Goal: Information Seeking & Learning: Learn about a topic

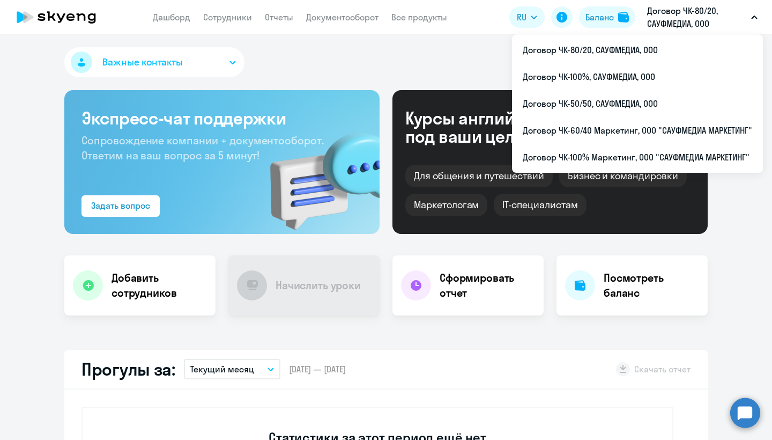
click at [675, 11] on p "Договор ЧК-80/20, САУФМЕДИА, ООО" at bounding box center [697, 17] width 100 height 26
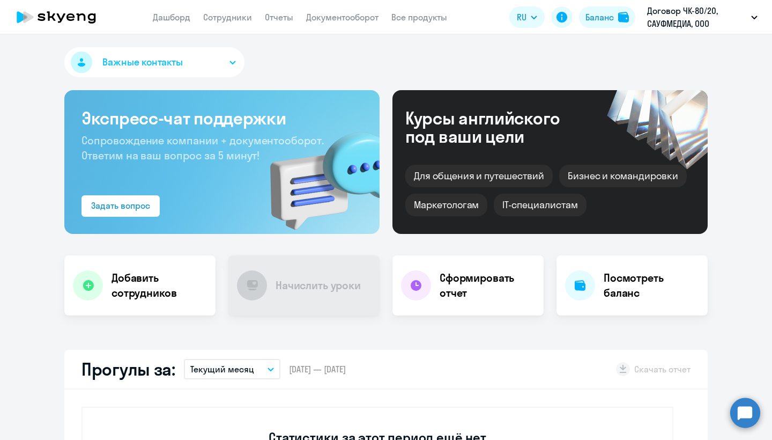
click at [675, 11] on p "Договор ЧК-80/20, САУФМЕДИА, ООО" at bounding box center [697, 17] width 100 height 26
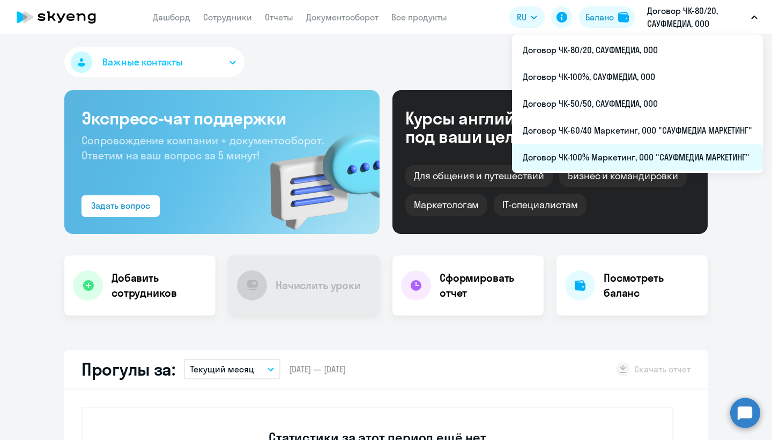
click at [623, 161] on li "Договор ЧК-100% Маркетинг, ООО "САУФМЕДИА МАРКЕТИНГ"" at bounding box center [637, 157] width 251 height 27
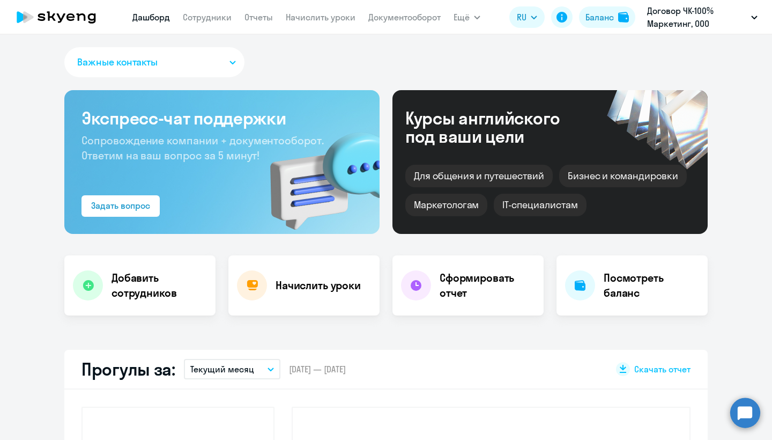
select select "30"
click at [218, 16] on link "Сотрудники" at bounding box center [207, 17] width 49 height 11
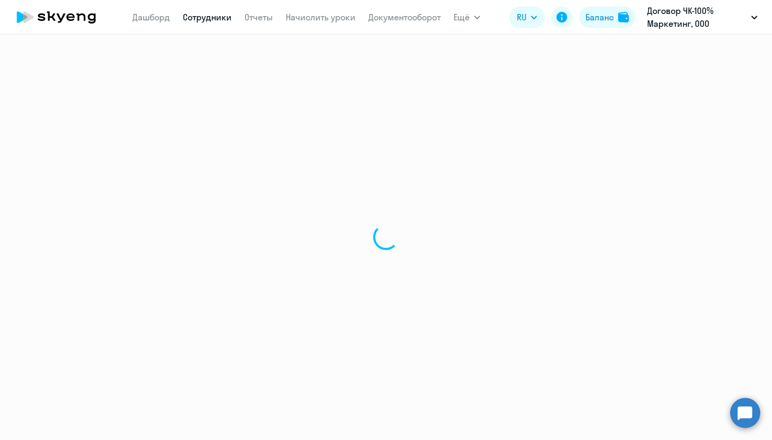
select select "30"
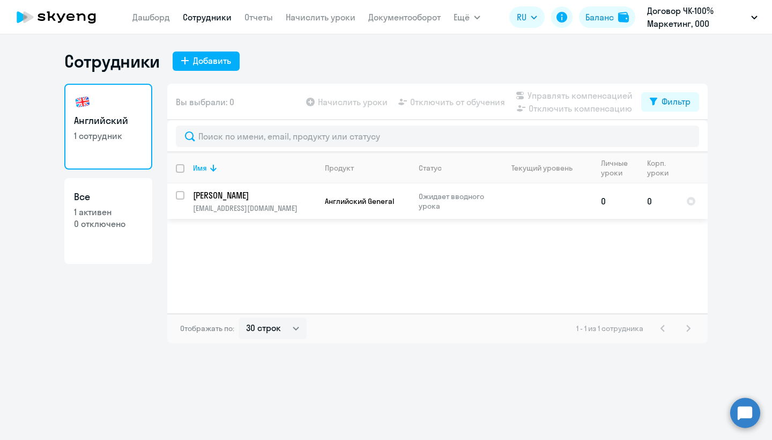
click at [183, 194] on input "select row 40355738" at bounding box center [186, 201] width 21 height 21
checkbox input "true"
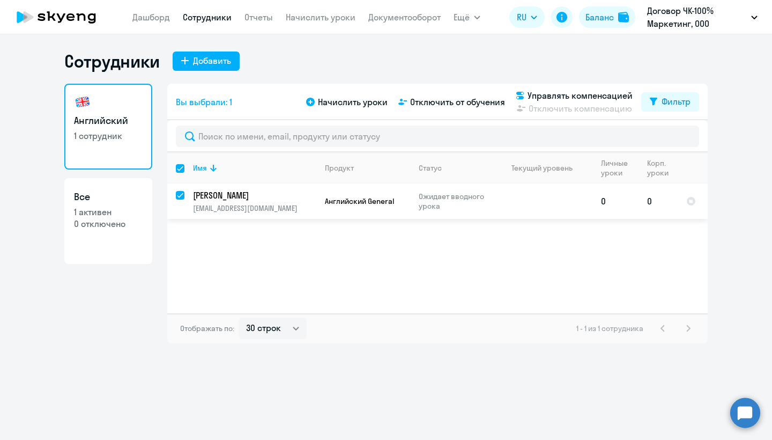
click at [183, 194] on input "deselect row 40355738" at bounding box center [186, 201] width 21 height 21
checkbox input "false"
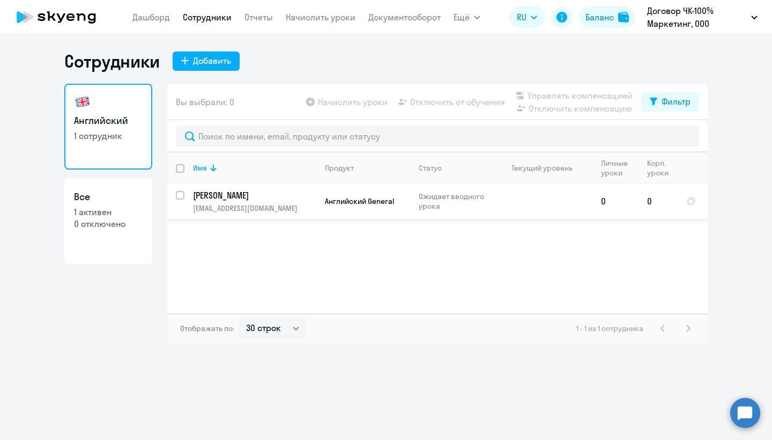
click at [288, 203] on td "[PERSON_NAME] [PERSON_NAME][EMAIL_ADDRESS][DOMAIN_NAME]" at bounding box center [250, 200] width 132 height 35
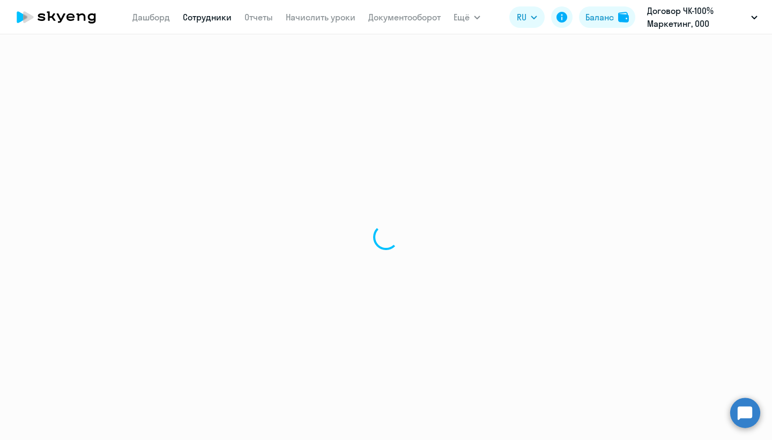
select select "english"
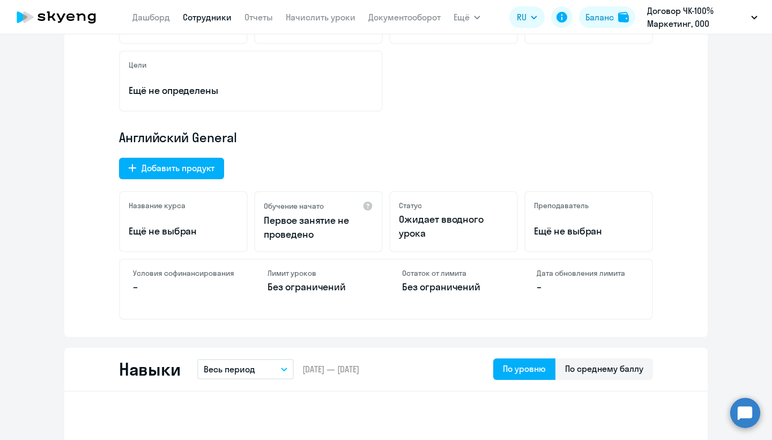
scroll to position [367, 0]
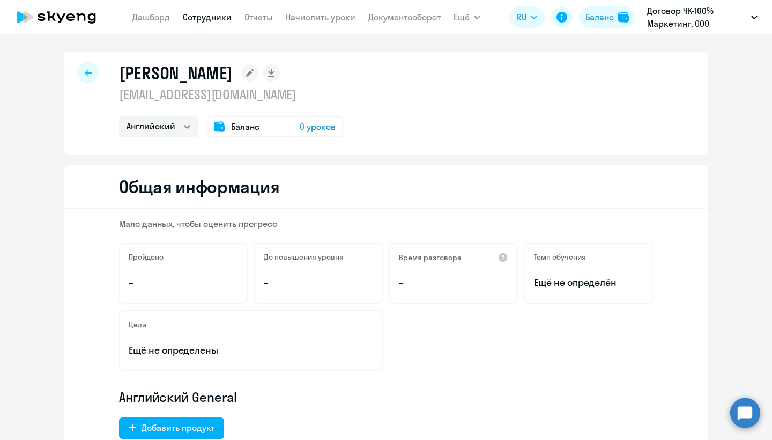
select select "30"
